Goal: Information Seeking & Learning: Learn about a topic

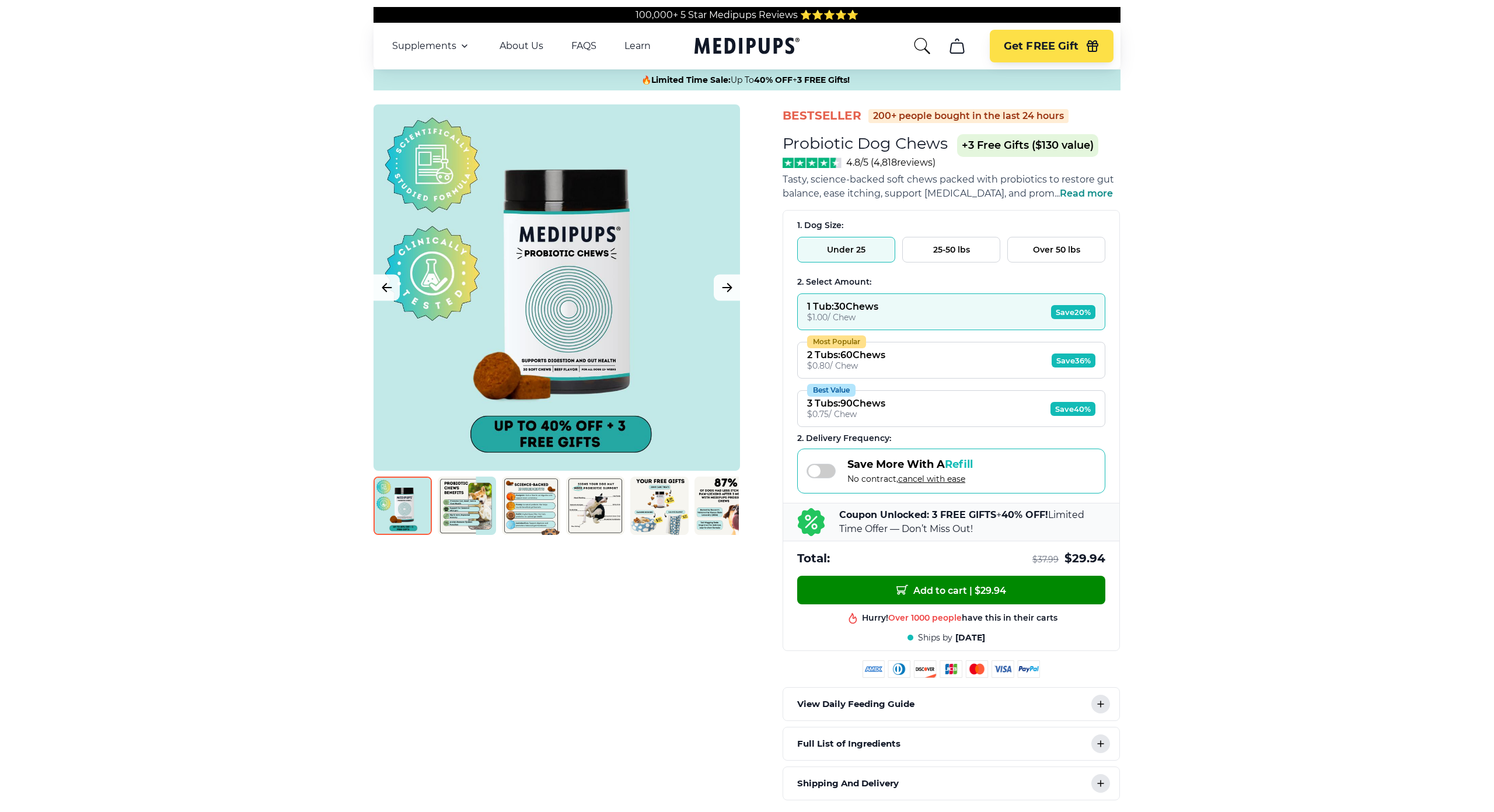
click at [940, 243] on button "25-50 lbs" at bounding box center [952, 250] width 98 height 26
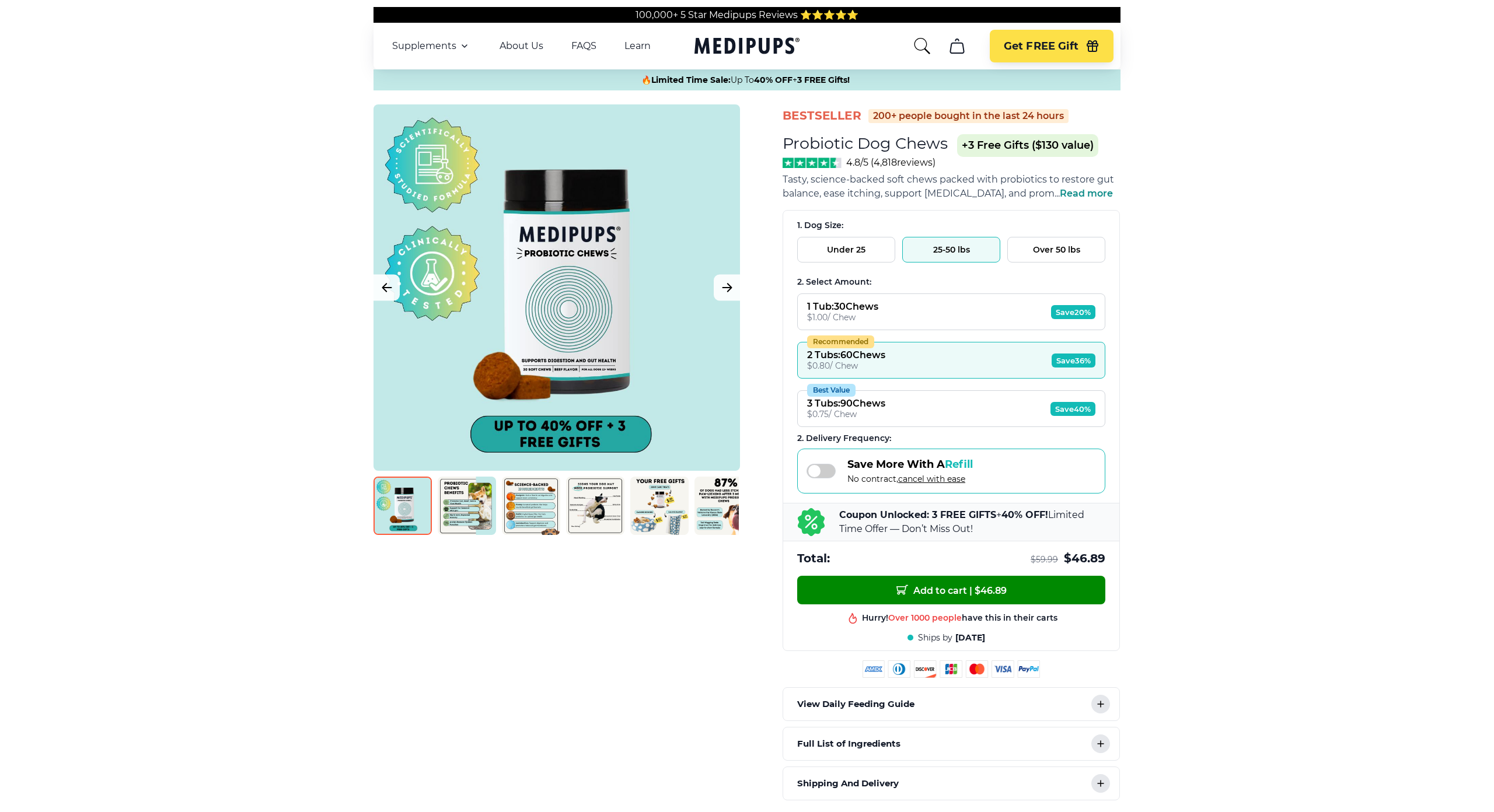
click at [879, 249] on button "Under 25" at bounding box center [846, 250] width 98 height 26
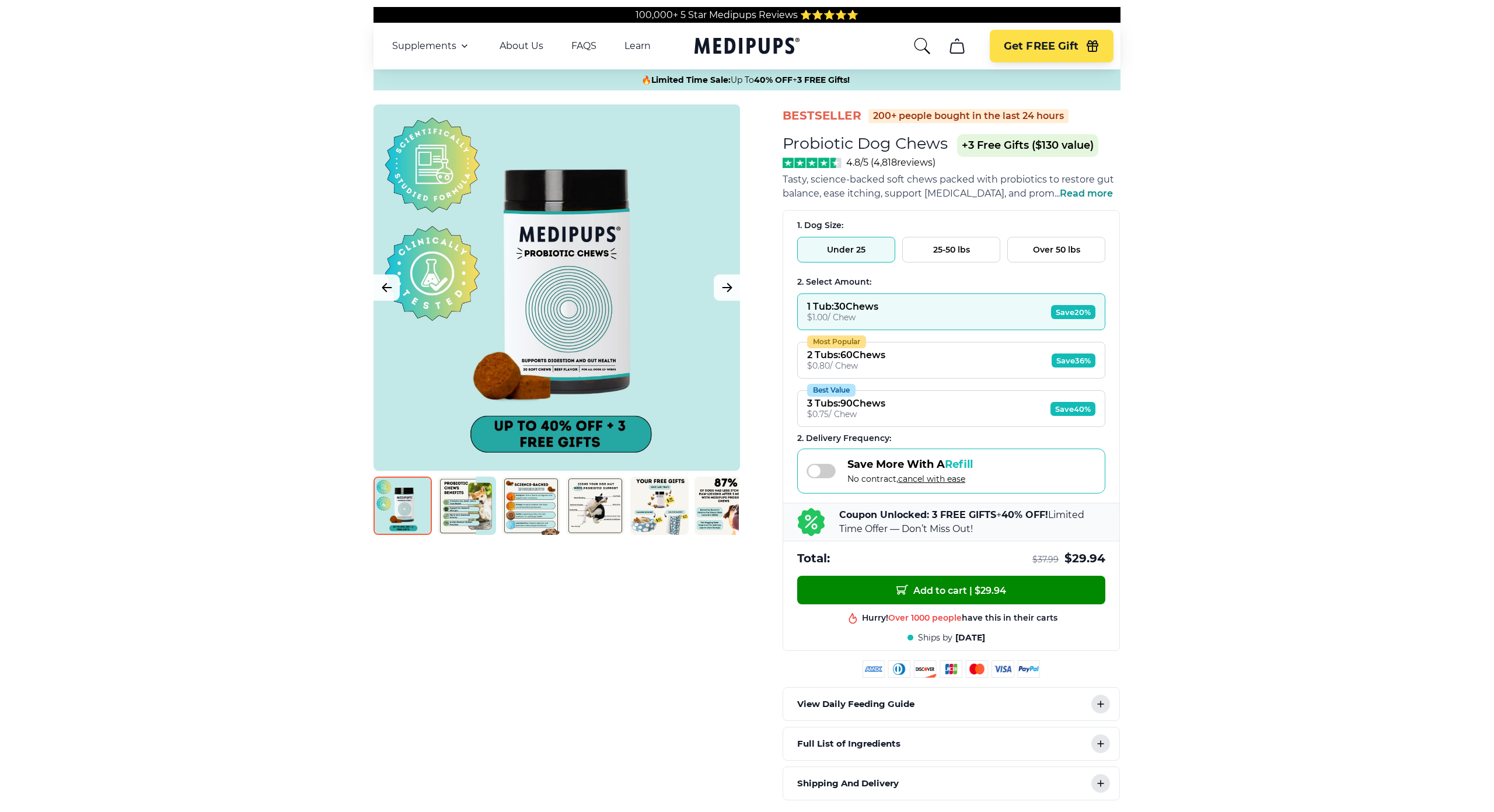
click at [939, 253] on button "25-50 lbs" at bounding box center [952, 250] width 98 height 26
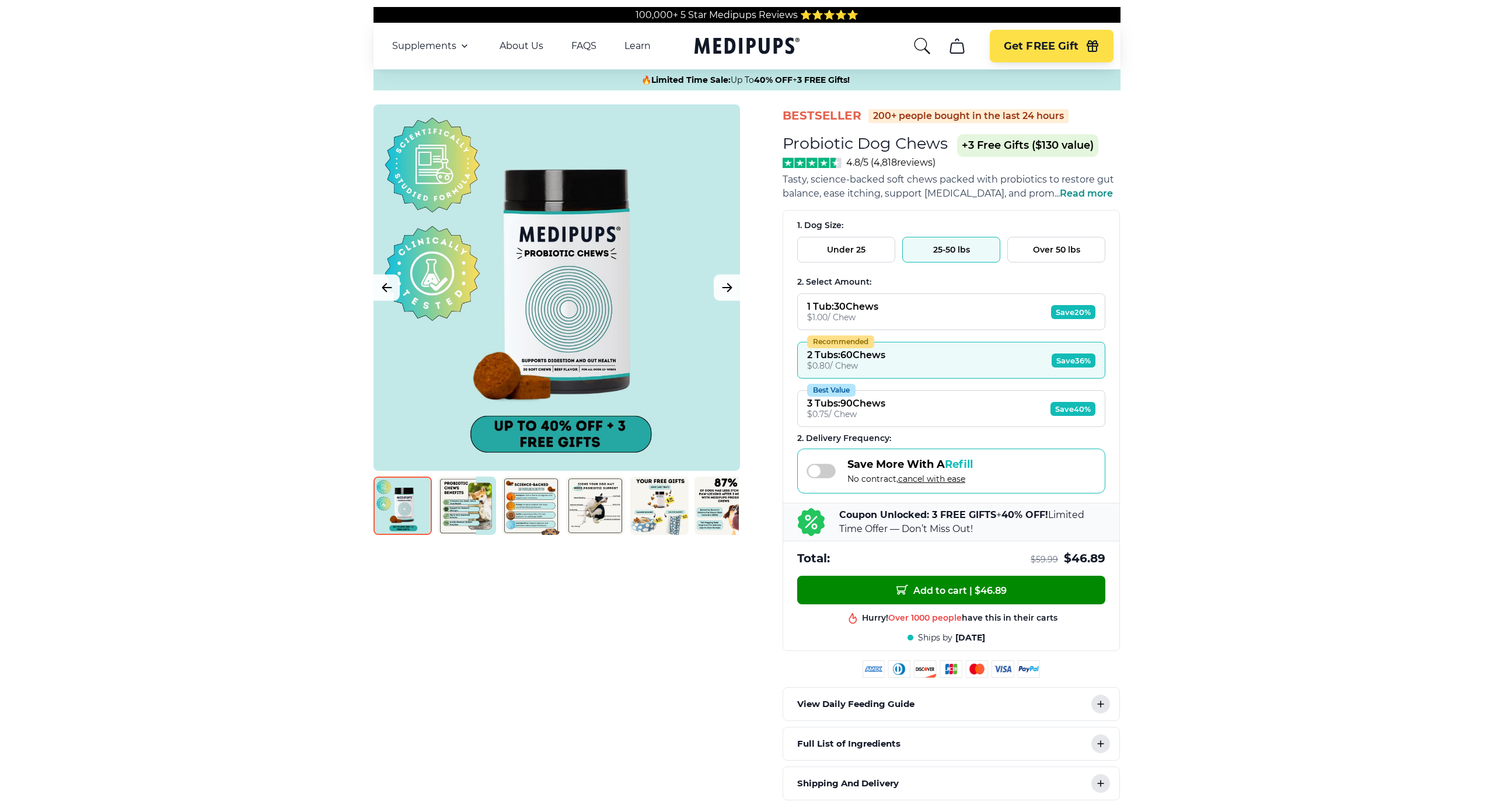
click at [863, 247] on button "Under 25" at bounding box center [846, 250] width 98 height 26
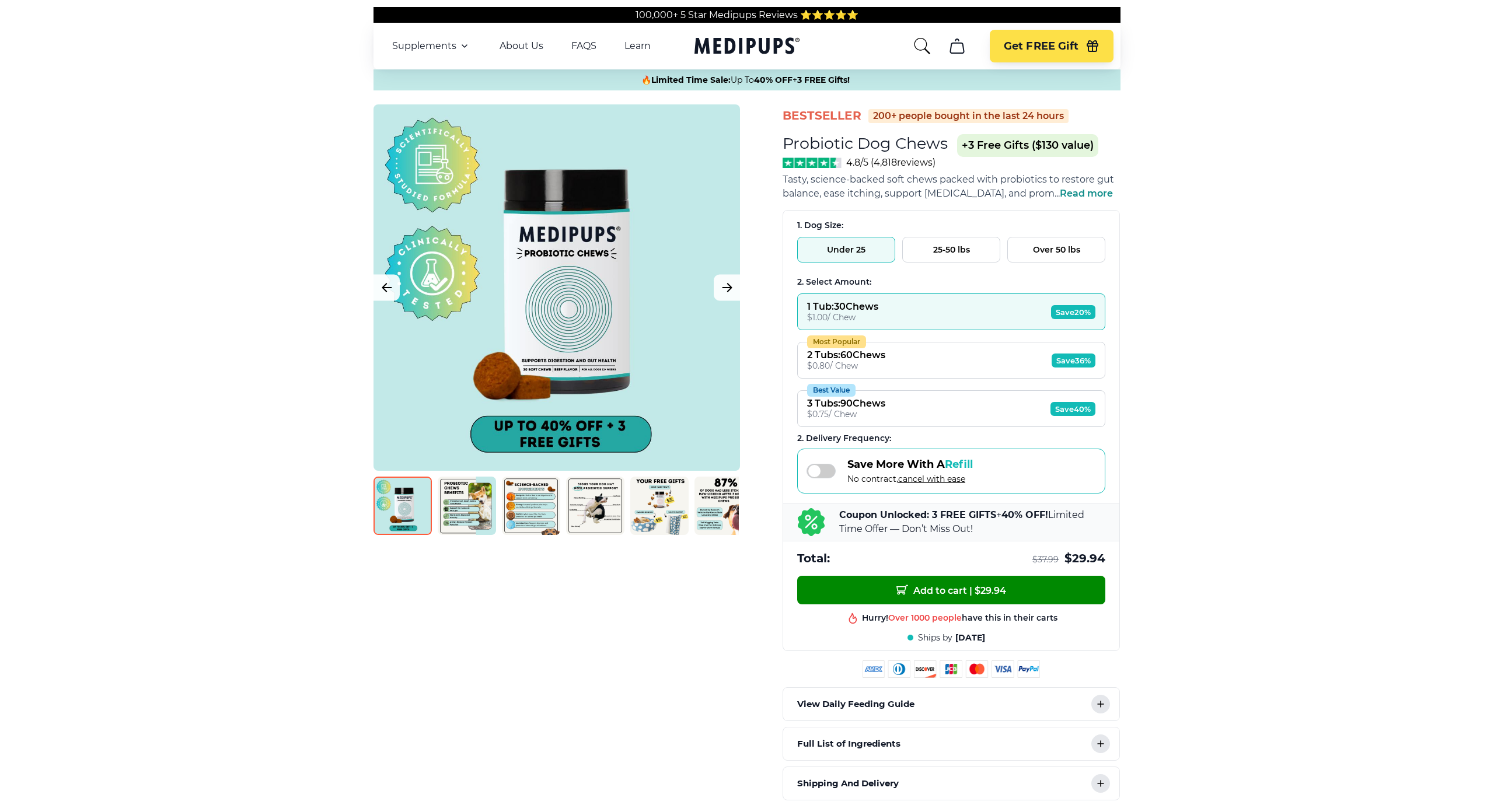
click at [1058, 248] on button "Over 50 lbs" at bounding box center [1056, 250] width 98 height 26
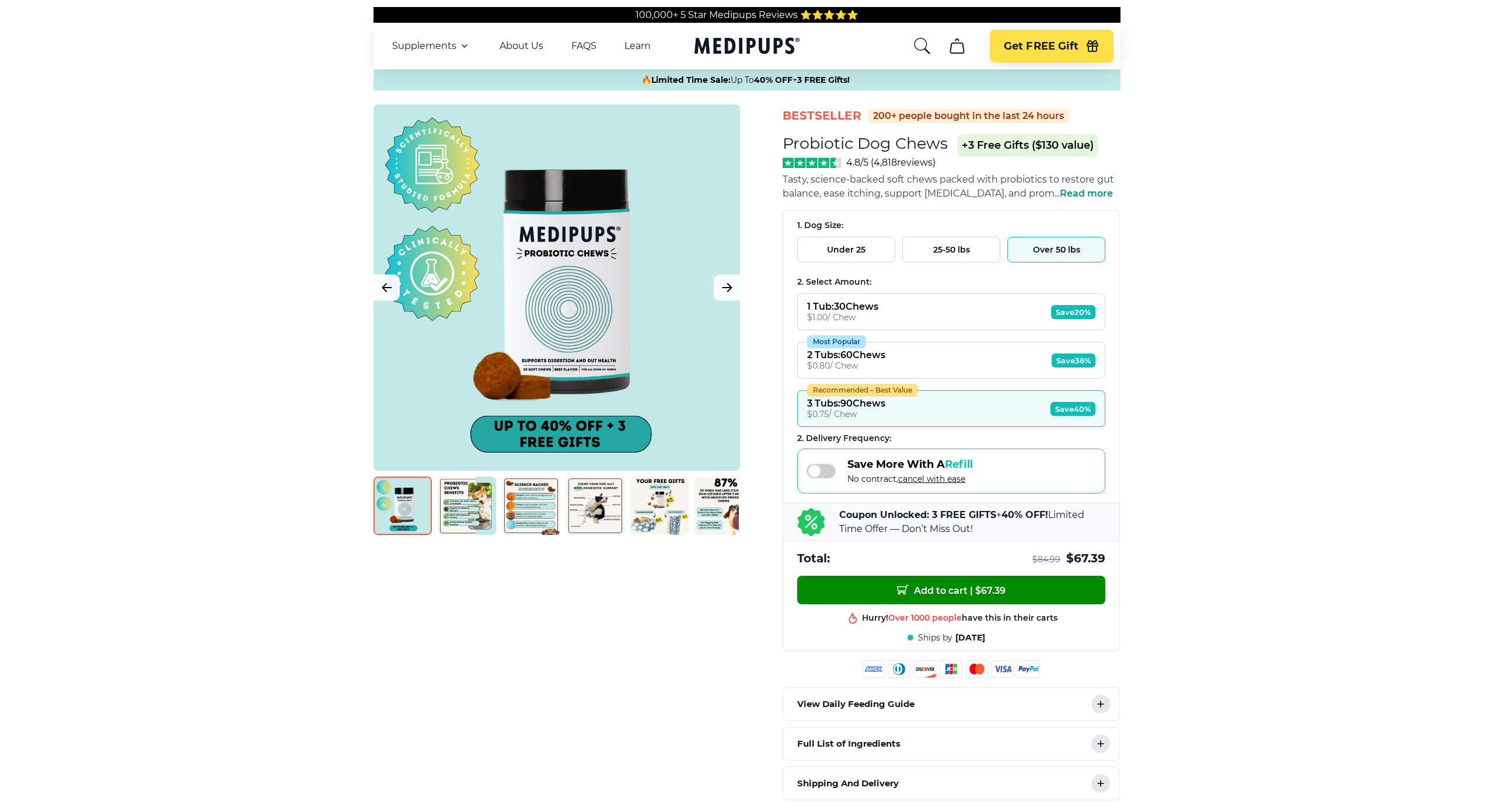
click at [893, 241] on div "Under 25 25-50 lbs Over 50 lbs" at bounding box center [951, 250] width 308 height 26
click at [882, 247] on button "Under 25" at bounding box center [846, 250] width 98 height 26
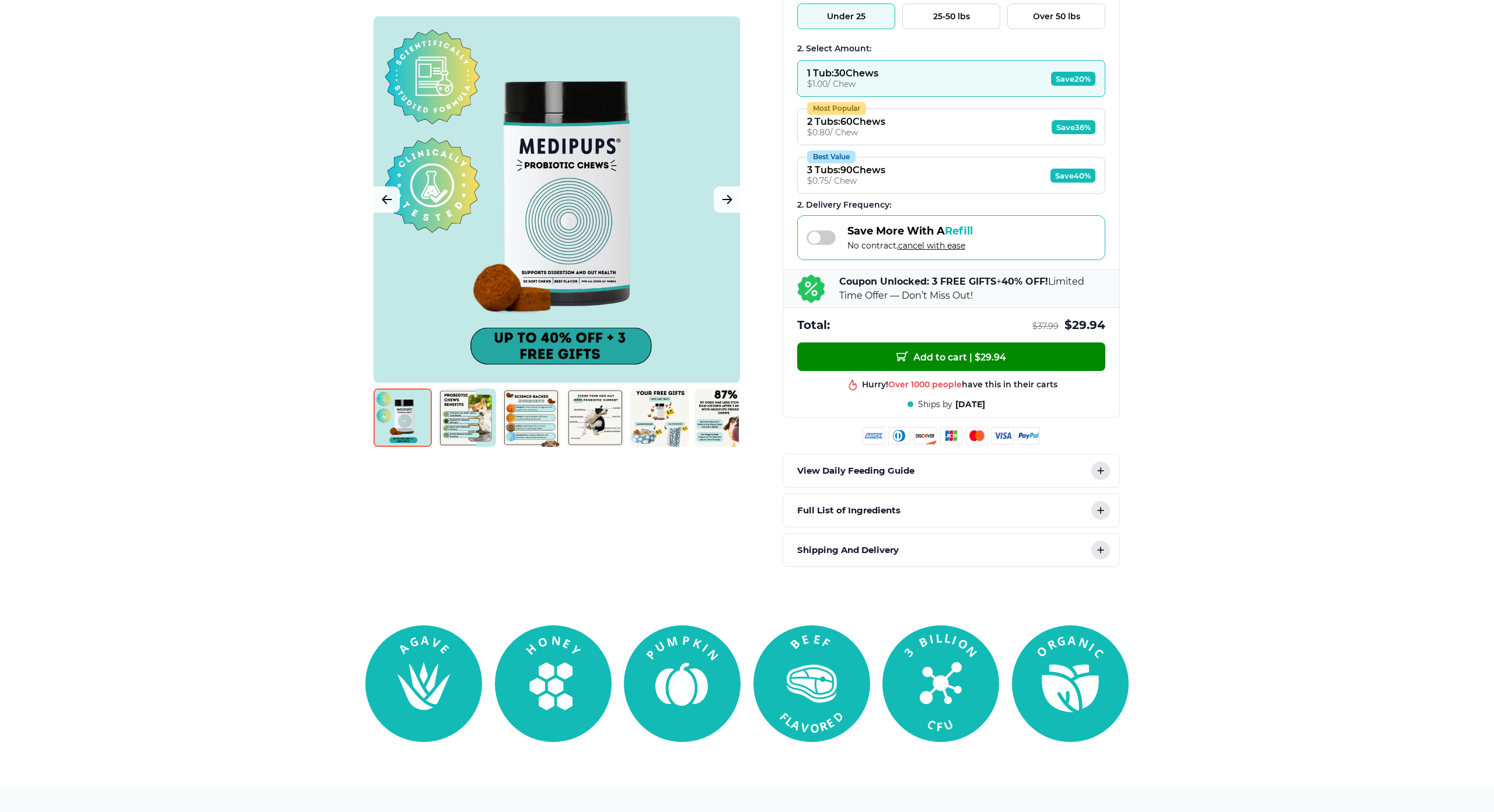
drag, startPoint x: 1228, startPoint y: 413, endPoint x: 1222, endPoint y: 388, distance: 25.7
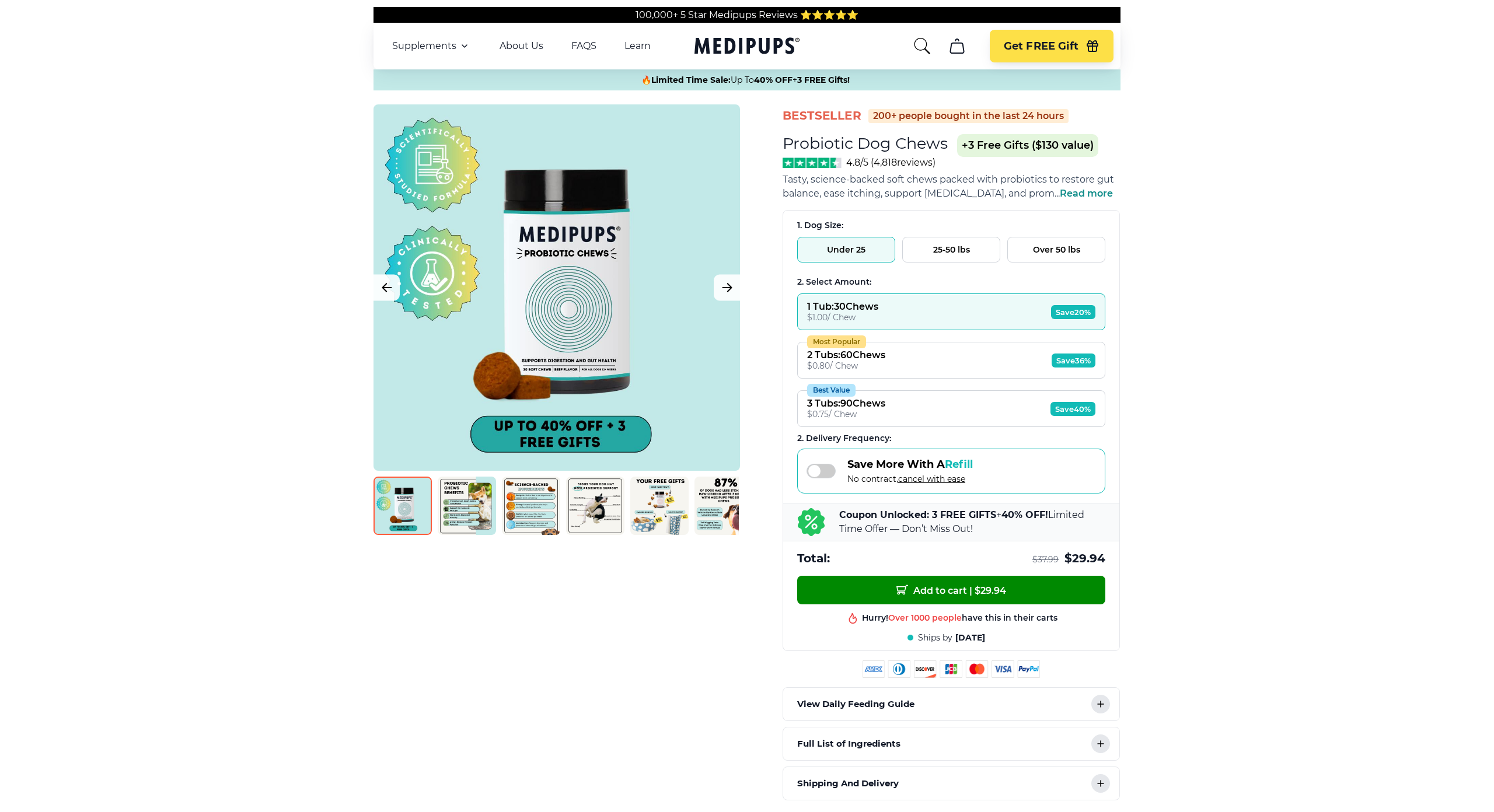
click at [1102, 192] on span "Read more" at bounding box center [1087, 193] width 53 height 11
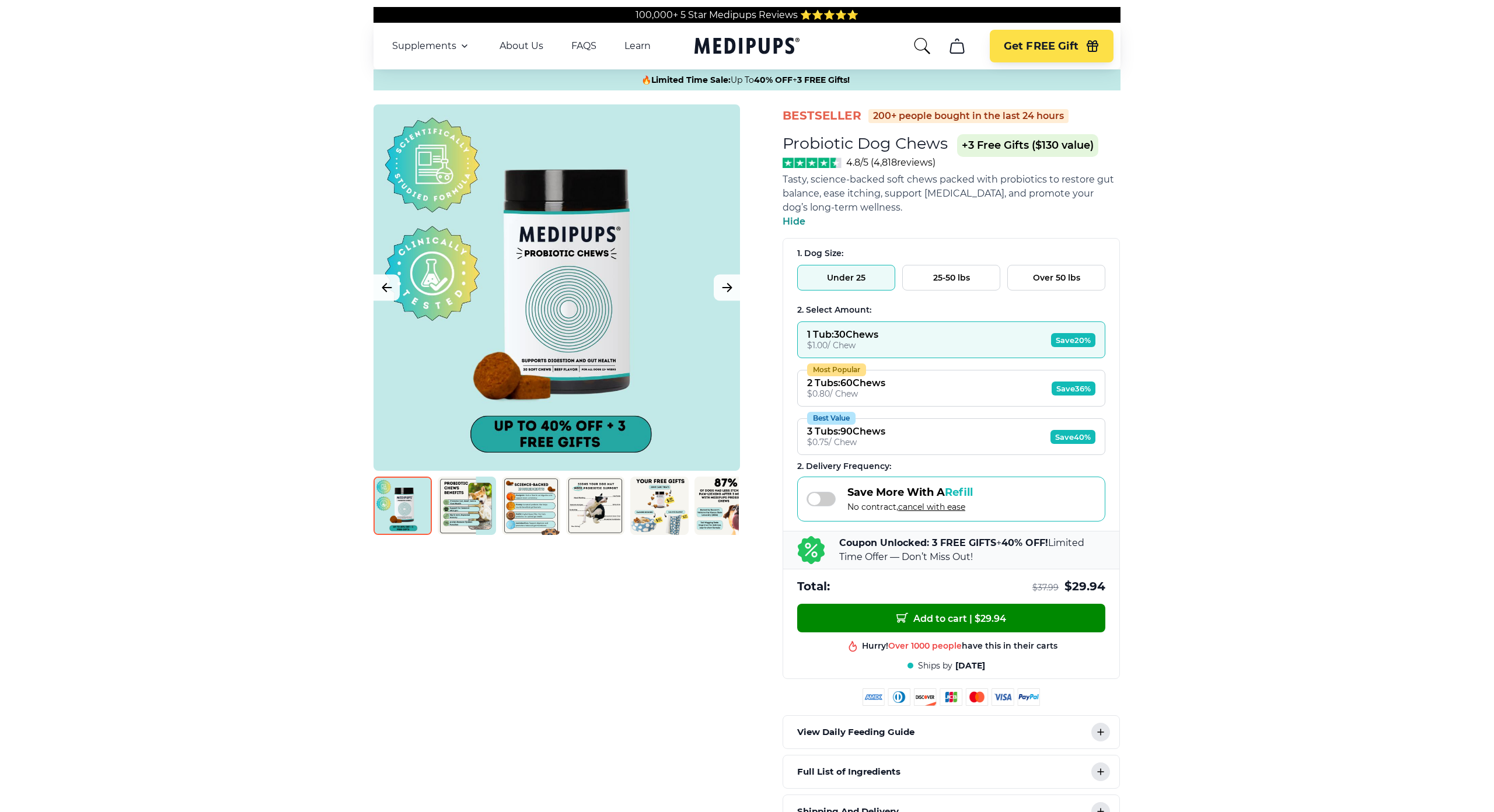
click at [795, 219] on span "Hide" at bounding box center [793, 221] width 22 height 11
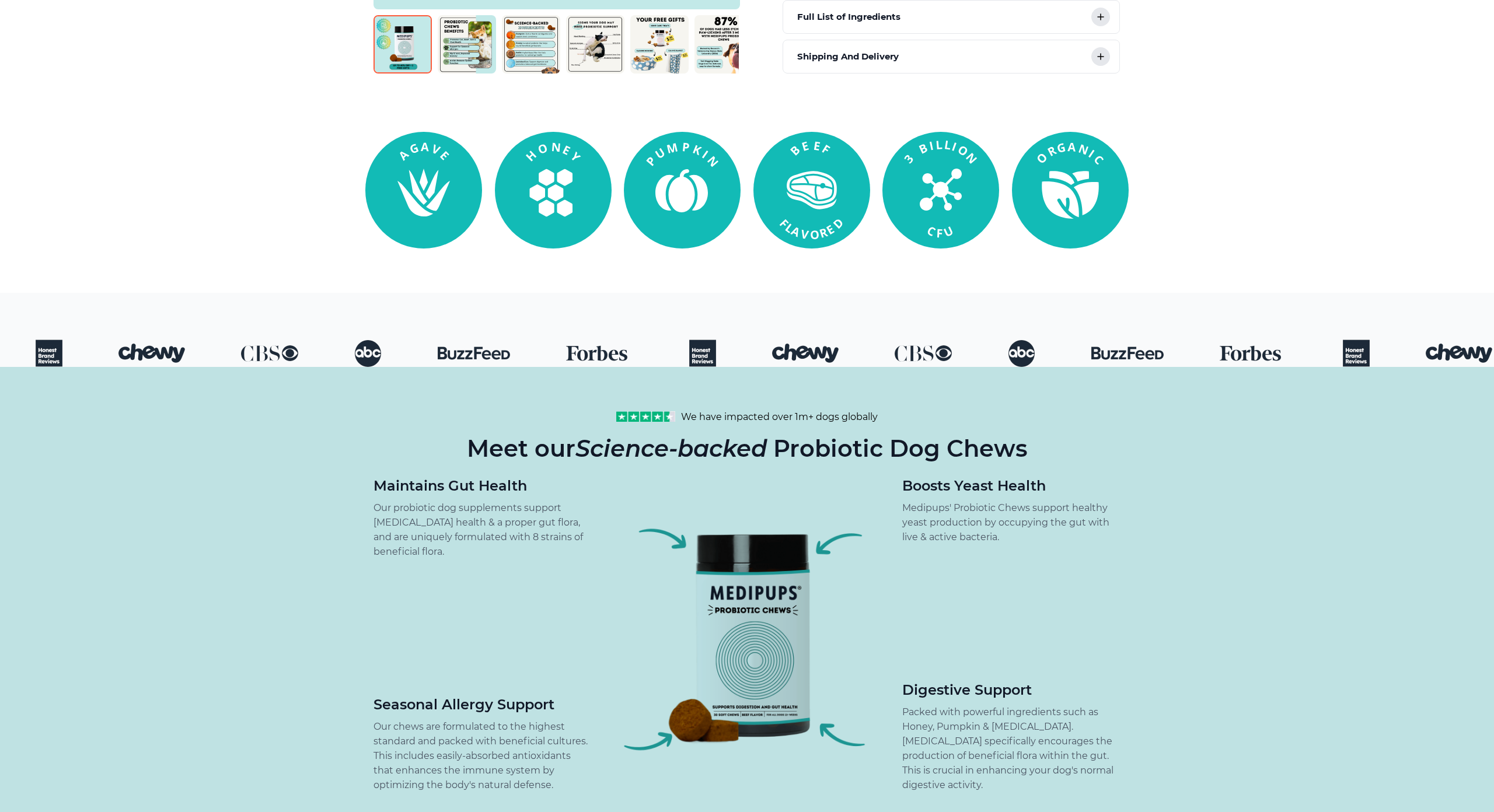
scroll to position [817, 0]
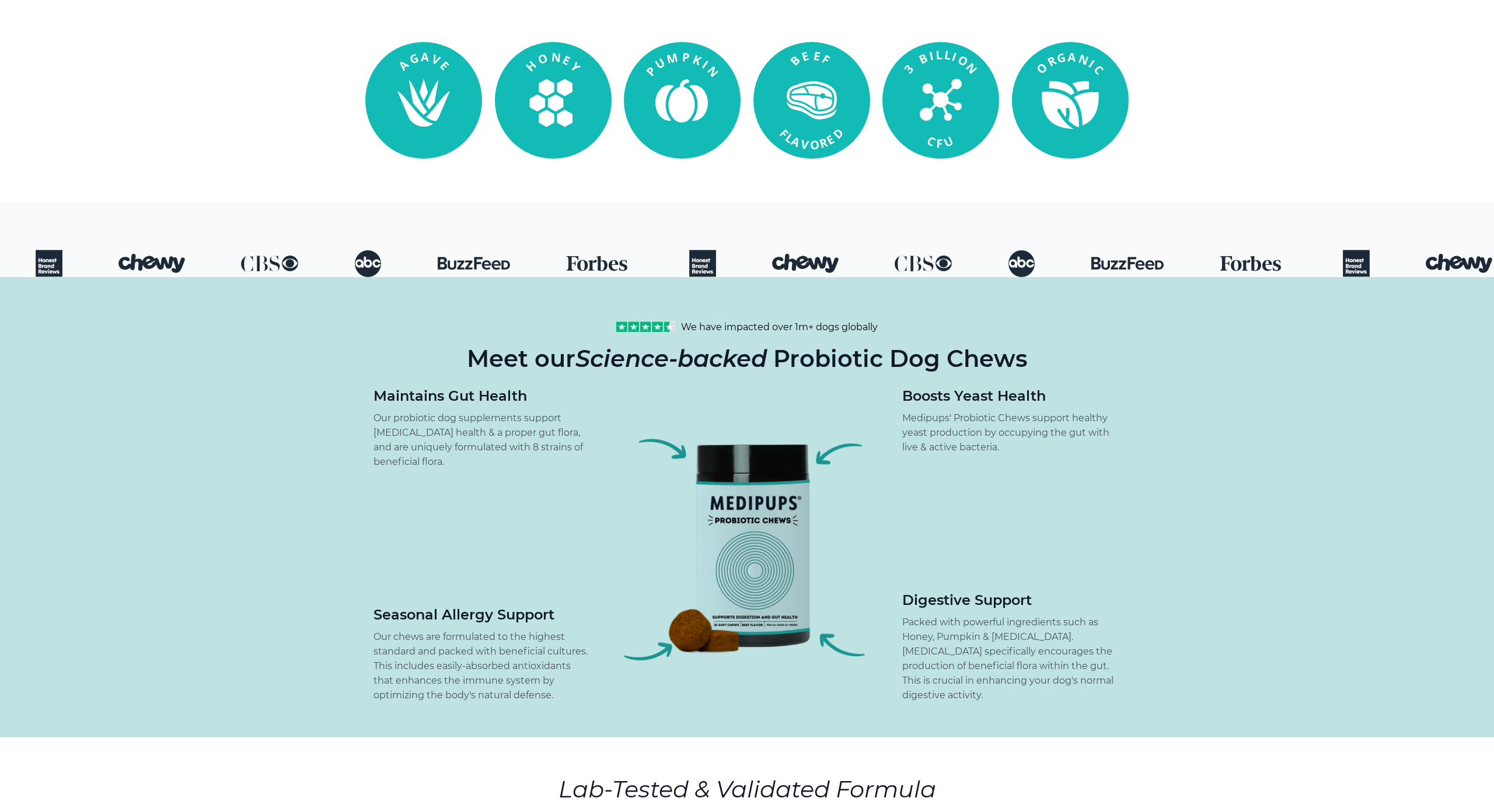
drag, startPoint x: 810, startPoint y: 214, endPoint x: 885, endPoint y: 221, distance: 75.3
click at [858, 218] on div at bounding box center [747, 240] width 1494 height 74
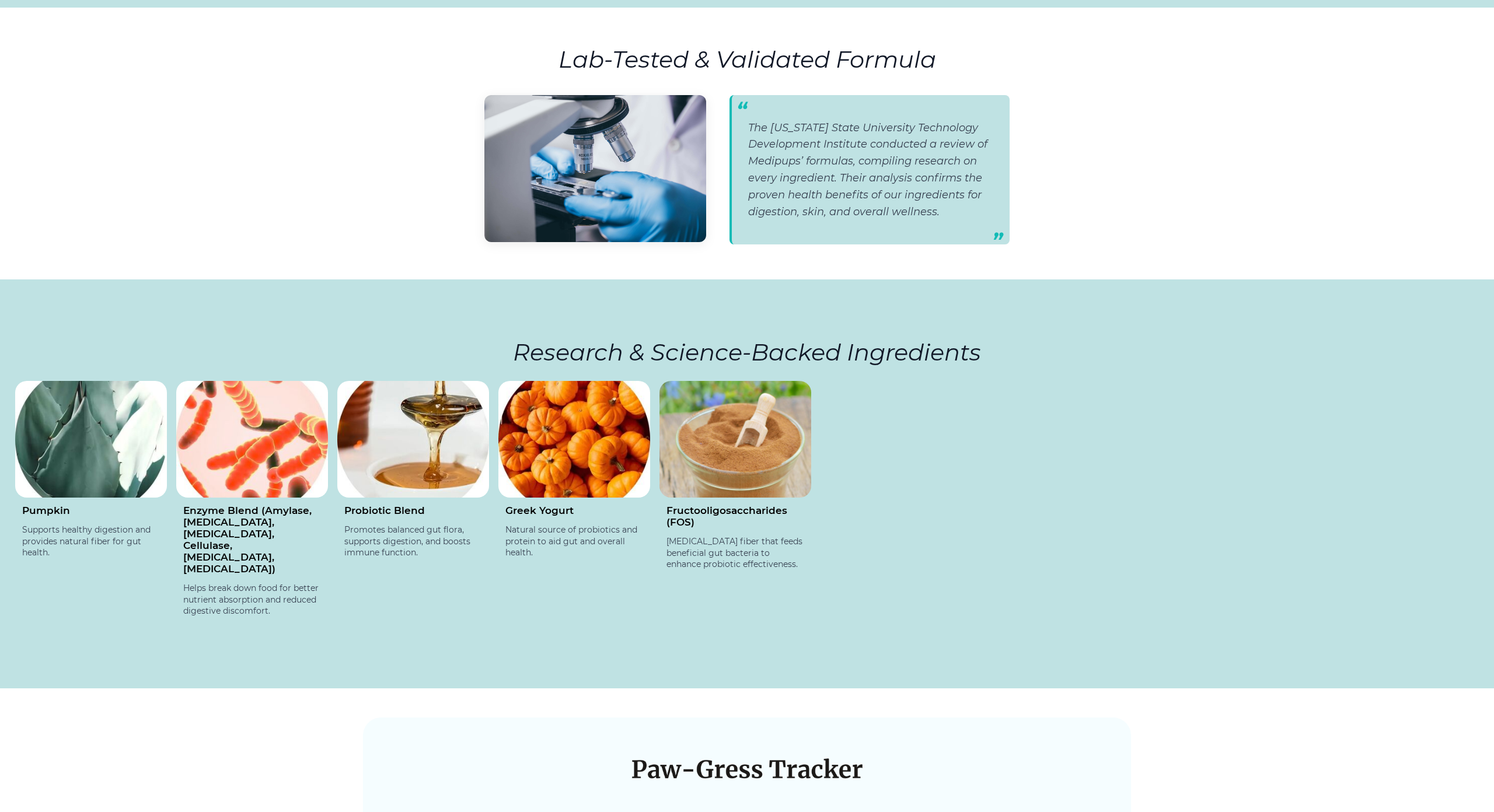
scroll to position [1809, 0]
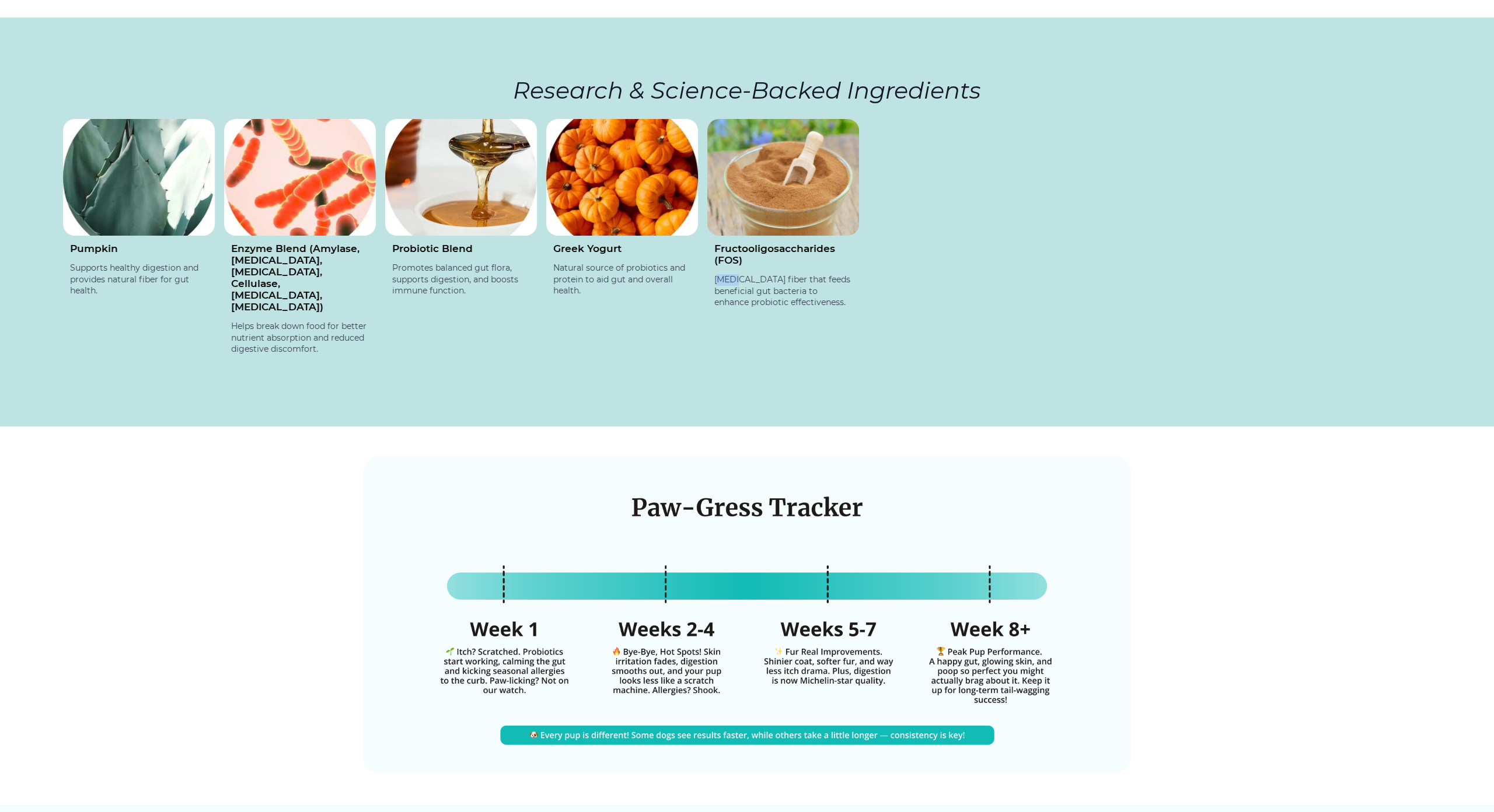
drag, startPoint x: 682, startPoint y: 281, endPoint x: 744, endPoint y: 278, distance: 62.1
click at [738, 278] on p "[MEDICAL_DATA] fiber that feeds beneficial gut bacteria to enhance probiotic ef…" at bounding box center [783, 291] width 138 height 34
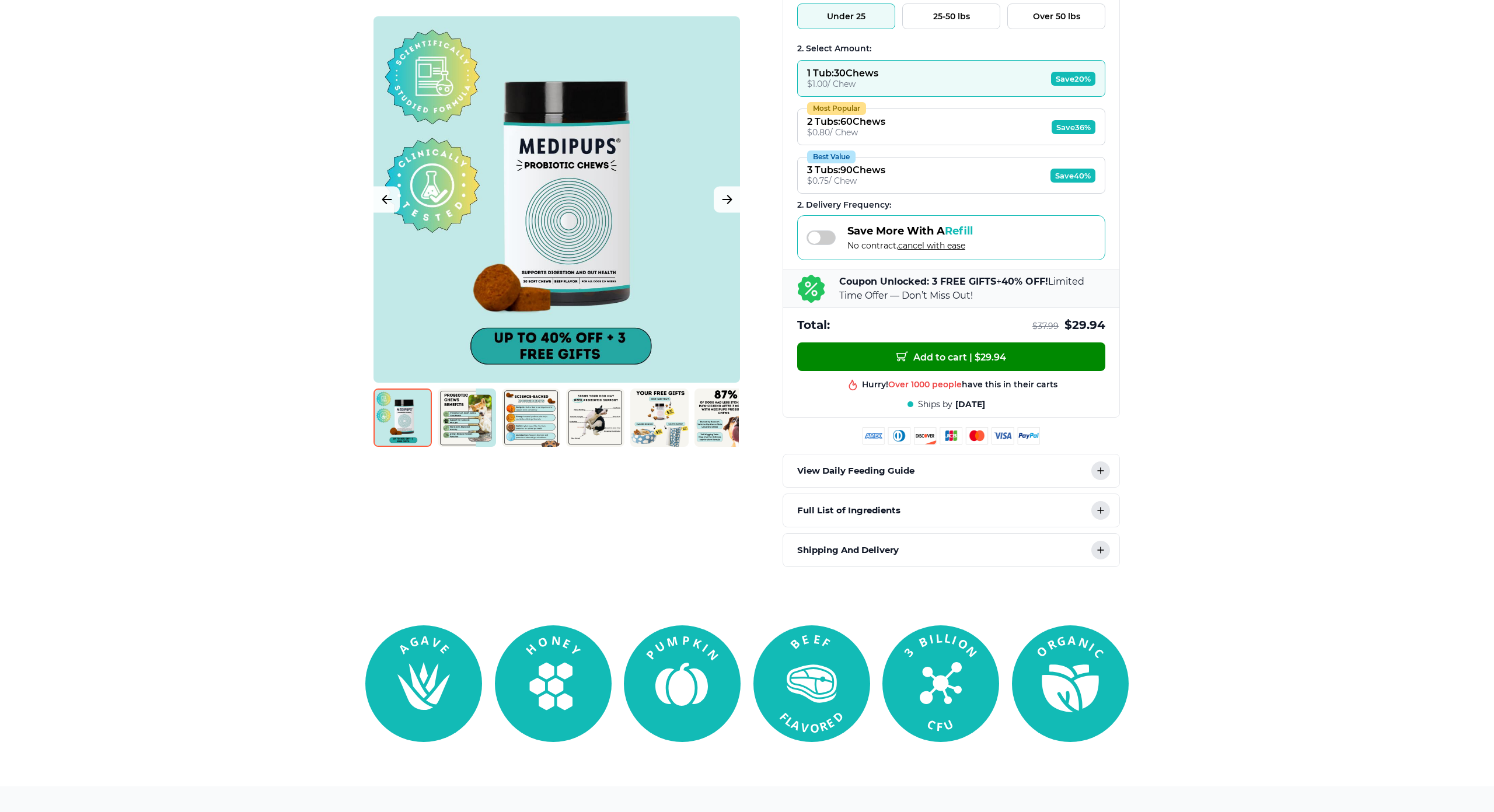
scroll to position [0, 0]
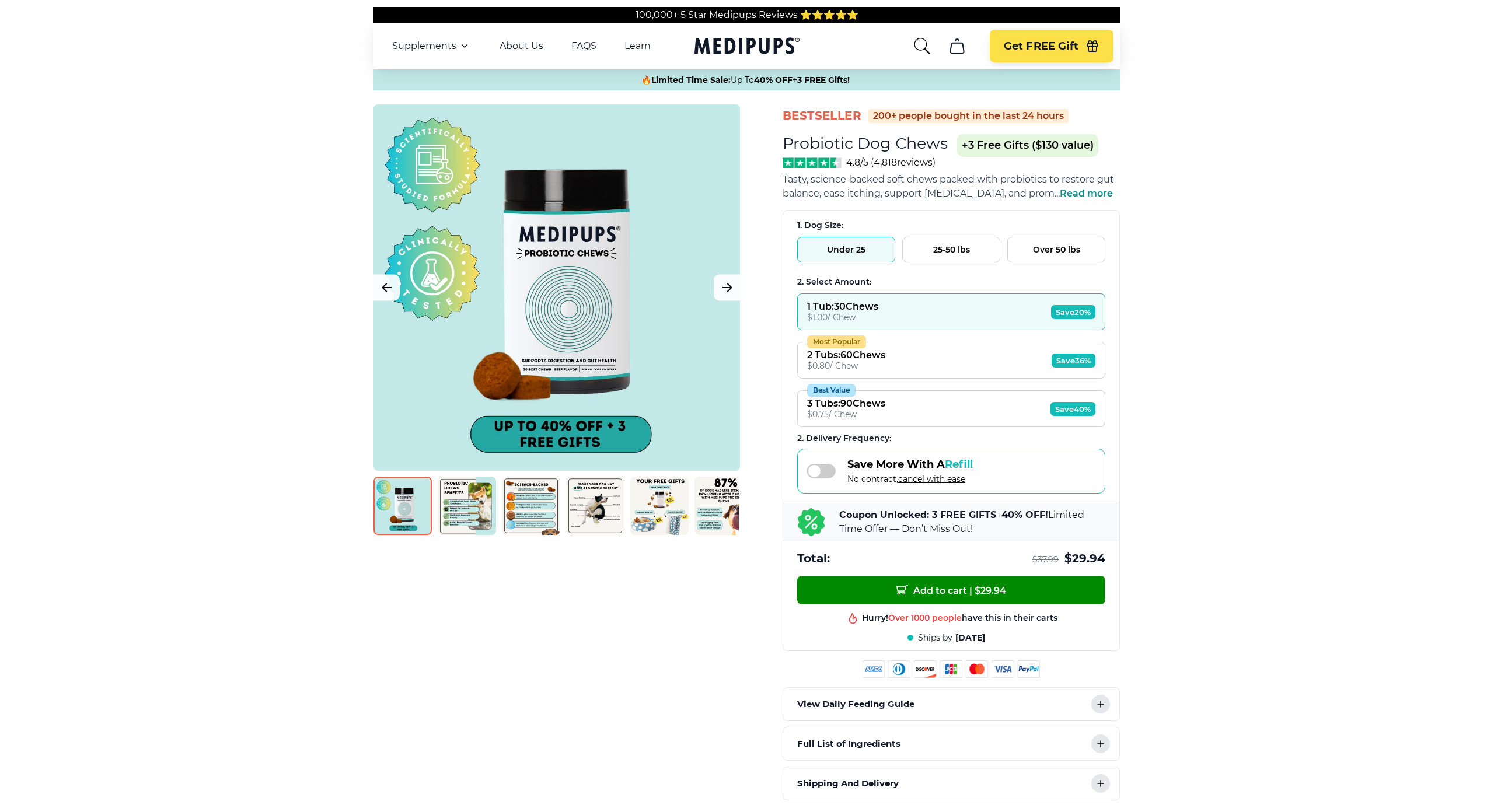
click at [901, 42] on nav "Supplements Supplements Probiotics & Gut Health Tasty, science-backed soft chew…" at bounding box center [747, 46] width 747 height 46
click at [915, 45] on icon "search" at bounding box center [922, 46] width 19 height 19
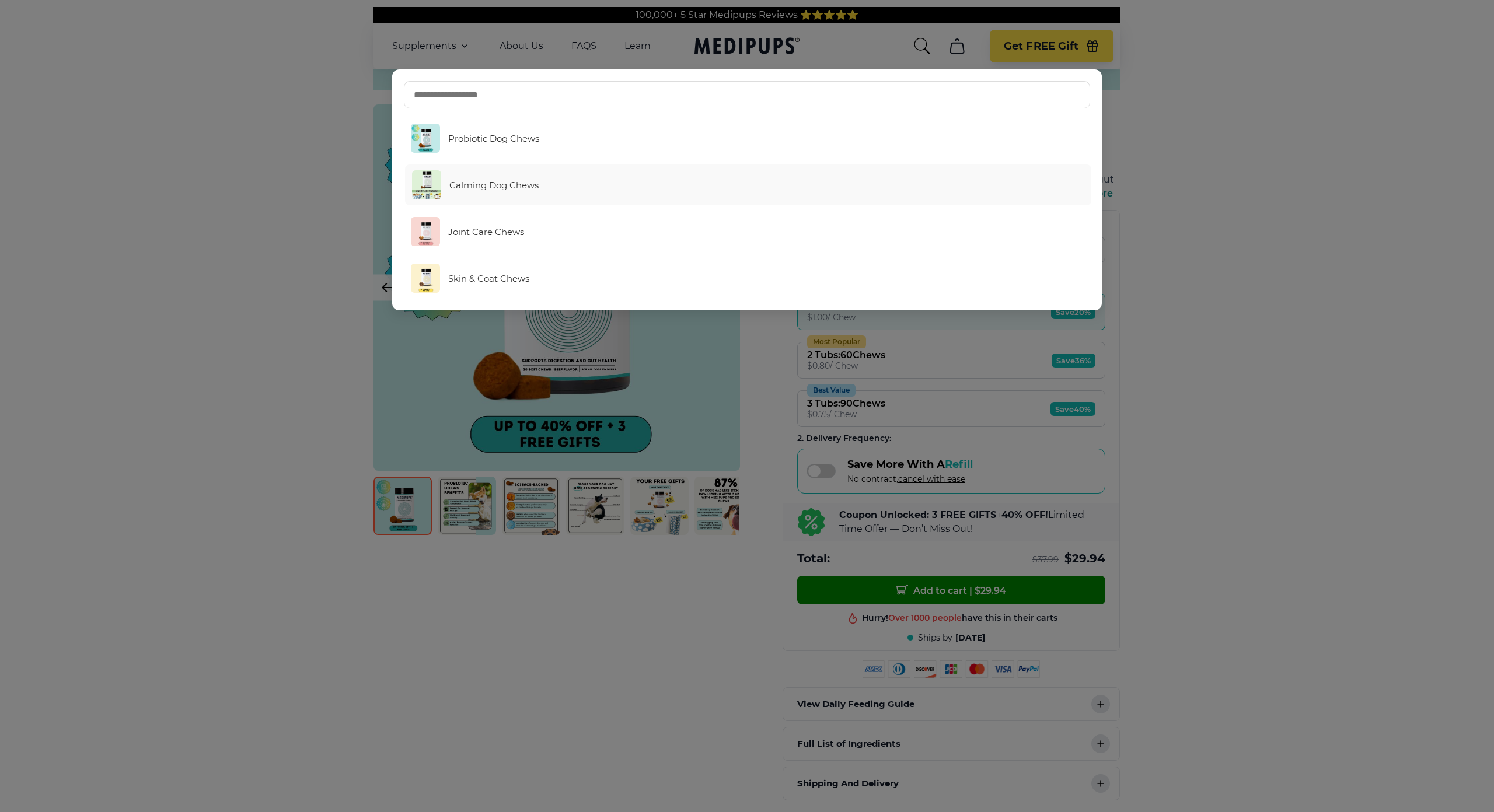
click at [555, 185] on link "Calming Dog Chews" at bounding box center [748, 185] width 686 height 41
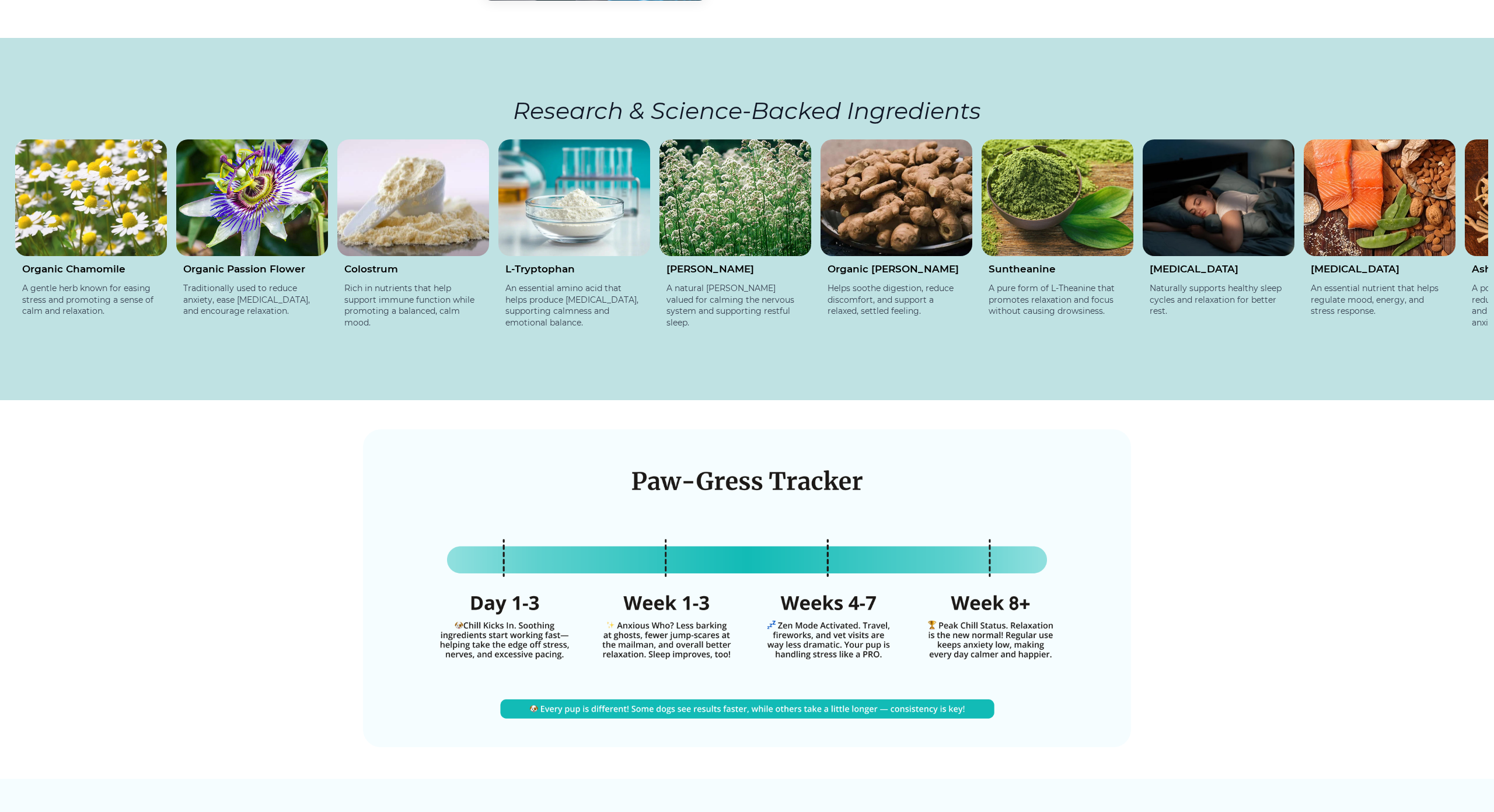
scroll to position [1692, 0]
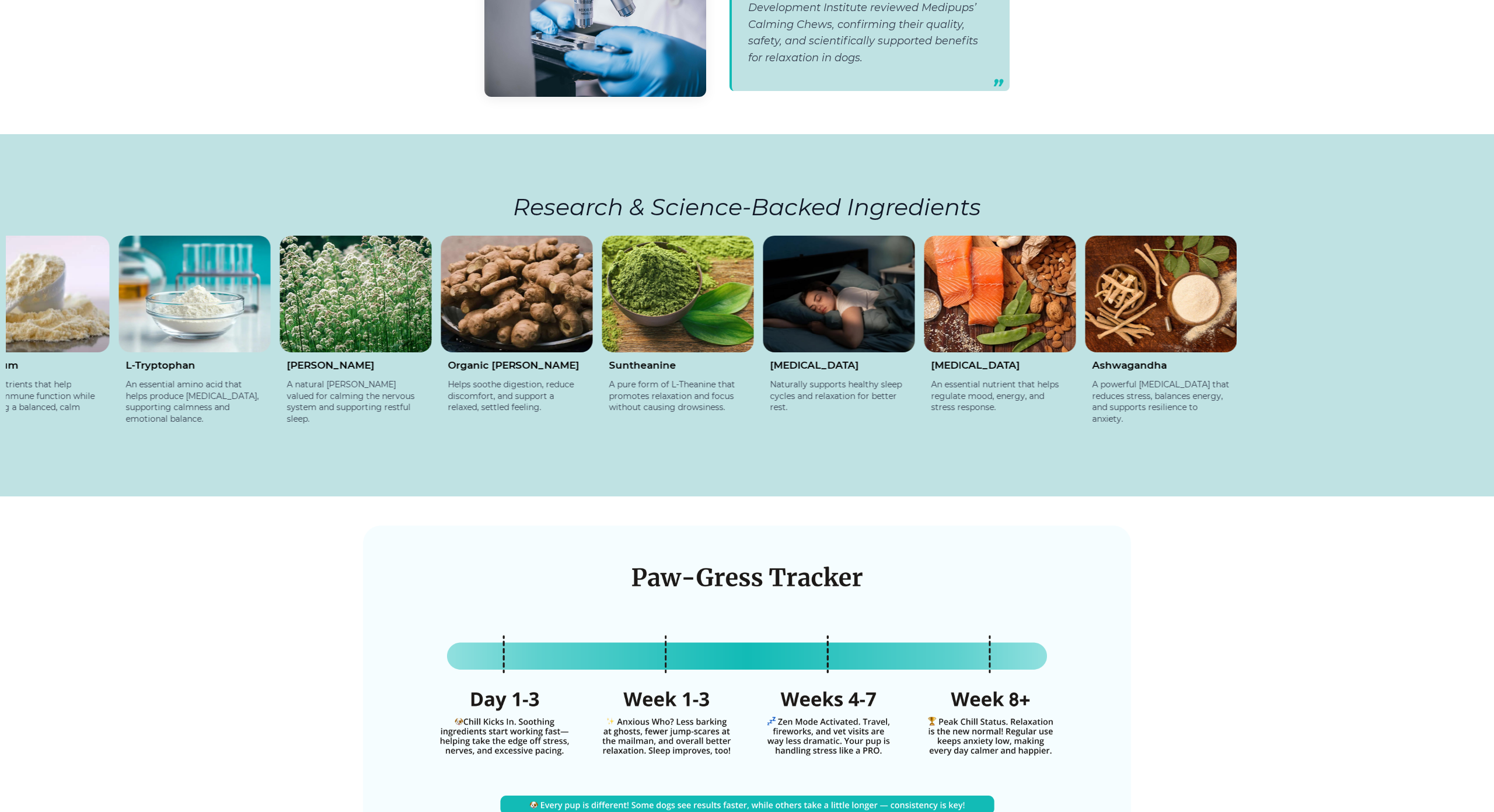
drag, startPoint x: 795, startPoint y: 265, endPoint x: 1051, endPoint y: 255, distance: 256.2
click at [971, 259] on div "Organic Chamomile A gentle herb known for easing stress and promoting a sense o…" at bounding box center [367, 338] width 1483 height 205
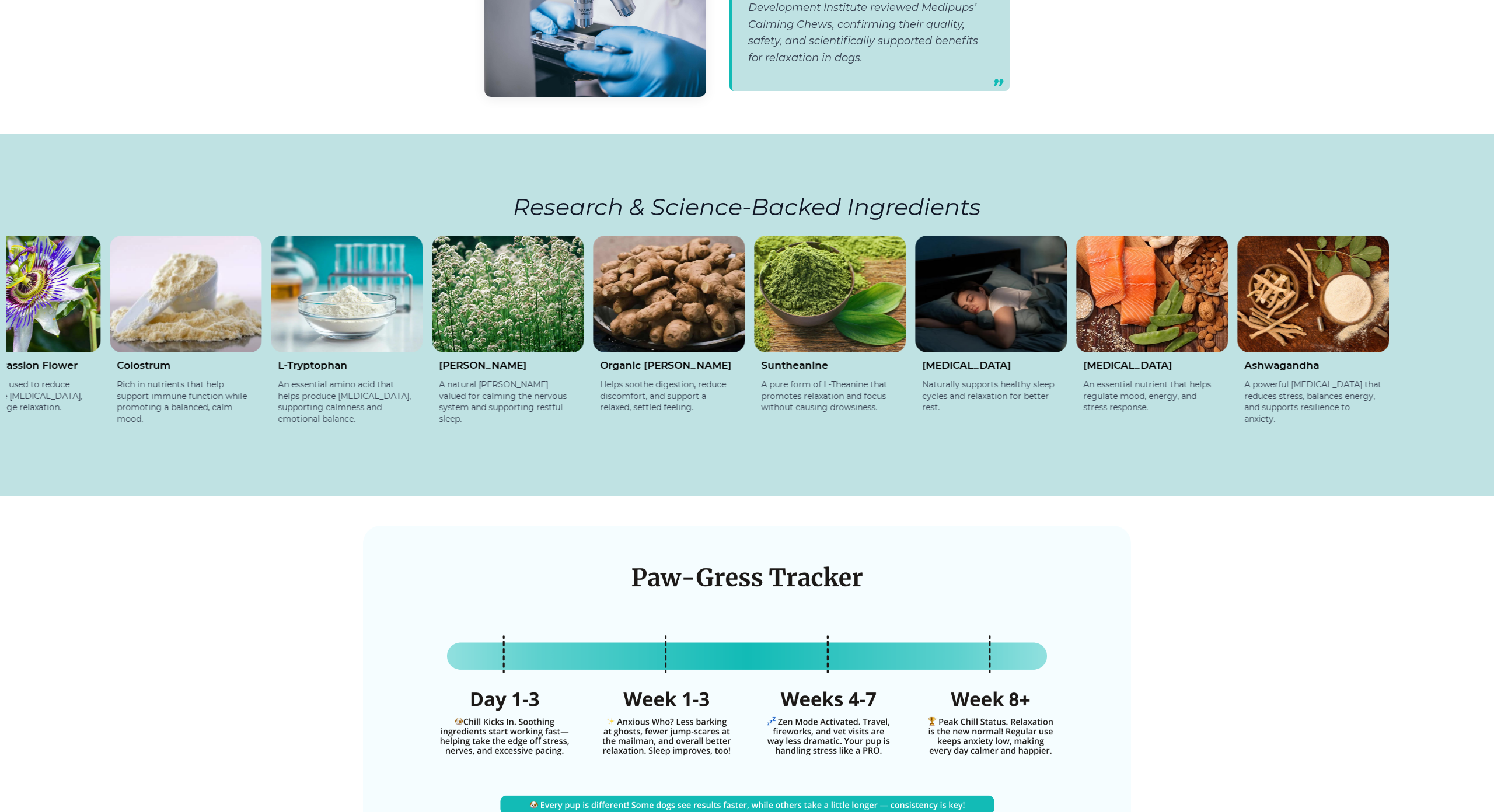
drag, startPoint x: 775, startPoint y: 276, endPoint x: 699, endPoint y: 273, distance: 76.1
click at [699, 273] on img at bounding box center [669, 294] width 152 height 117
